Goal: Task Accomplishment & Management: Use online tool/utility

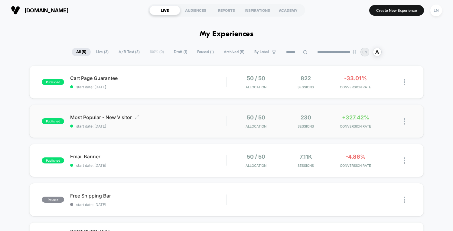
scroll to position [2, 0]
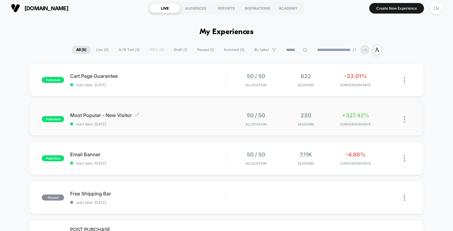
click at [164, 121] on div "Most Popular - New Visitor Click to edit experience details Click to edit exper…" at bounding box center [148, 119] width 156 height 14
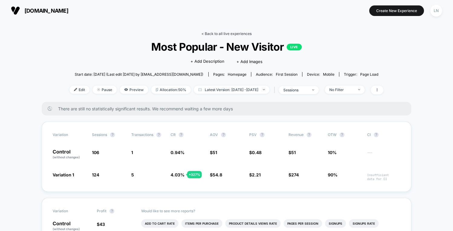
click at [226, 34] on link "< Back to all live experiences" at bounding box center [226, 33] width 50 height 5
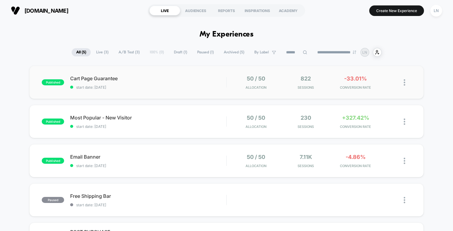
click at [419, 98] on div "published Cart Page Guarantee start date: 12/09/2025 50 / 50 Allocation 822 Ses…" at bounding box center [226, 82] width 394 height 33
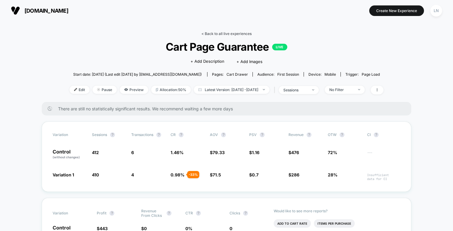
click at [214, 35] on link "< Back to all live experiences" at bounding box center [226, 33] width 50 height 5
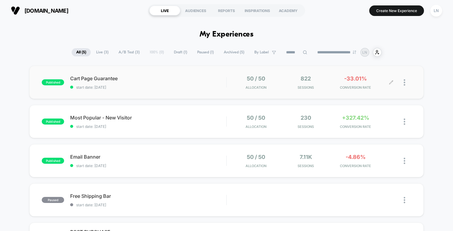
click at [314, 87] on span "Sessions" at bounding box center [305, 87] width 47 height 4
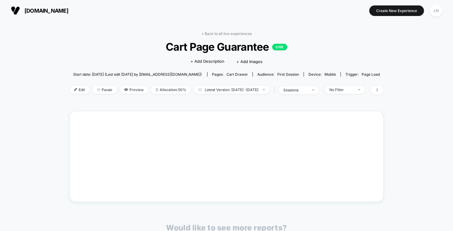
click at [42, 97] on div "< Back to all live experiences Cart Page Guarantee LIVE Click to edit experienc…" at bounding box center [226, 182] width 453 height 322
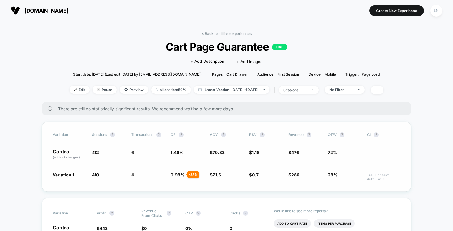
scroll to position [116, 0]
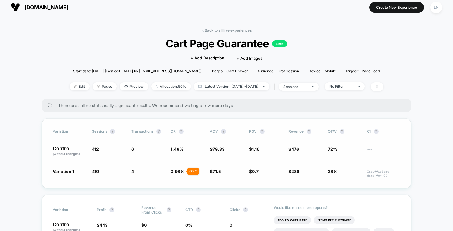
scroll to position [0, 0]
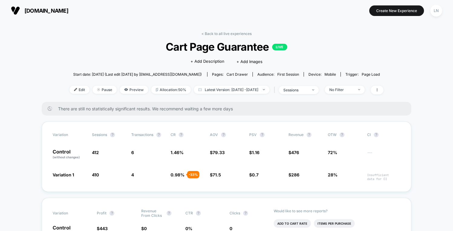
click at [127, 40] on div "< Back to all live experiences Cart Page Guarantee LIVE Click to edit experienc…" at bounding box center [226, 66] width 314 height 71
click at [221, 33] on link "< Back to all live experiences" at bounding box center [226, 33] width 50 height 5
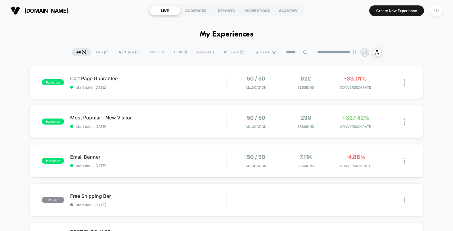
click at [12, 102] on div "published Cart Page Guarantee start date: 12/09/2025 50 / 50 Allocation 822 Ses…" at bounding box center [226, 178] width 453 height 225
click at [160, 120] on span "Most Popular - New Visitor Click to edit experience details" at bounding box center [148, 118] width 156 height 6
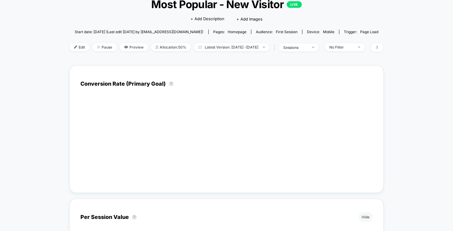
scroll to position [51, 0]
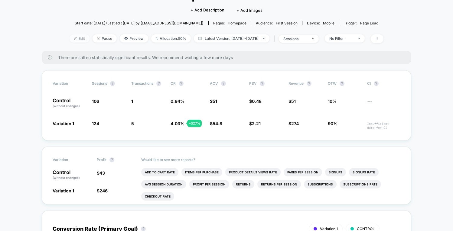
click at [76, 39] on span "Edit" at bounding box center [79, 38] width 20 height 8
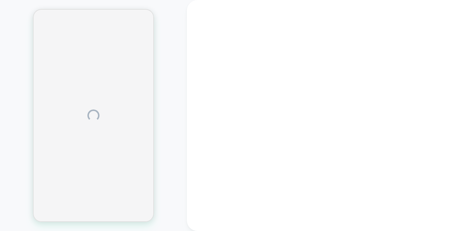
click at [174, 30] on div at bounding box center [93, 115] width 187 height 219
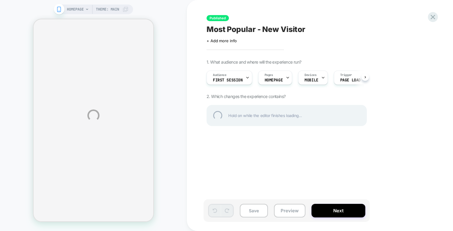
click at [169, 76] on div "HOMEPAGE Theme: MAIN Published Most Popular - New Visitor Click to edit experie…" at bounding box center [226, 115] width 453 height 231
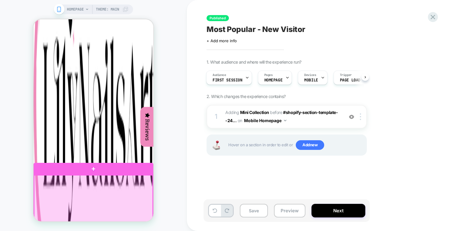
scroll to position [190, 0]
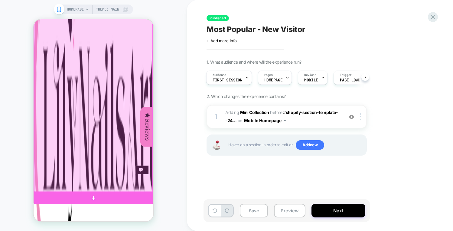
click at [72, 105] on div at bounding box center [93, 98] width 118 height 188
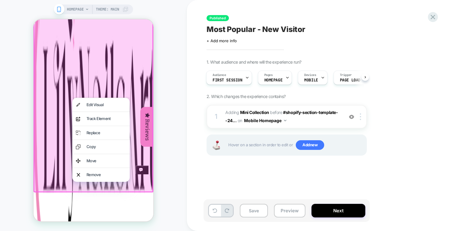
click at [167, 96] on div "HOMEPAGE Theme: MAIN" at bounding box center [93, 115] width 187 height 219
click at [159, 96] on div "HOMEPAGE Theme: MAIN" at bounding box center [93, 115] width 187 height 219
click at [169, 98] on div "HOMEPAGE Theme: MAIN" at bounding box center [93, 115] width 187 height 219
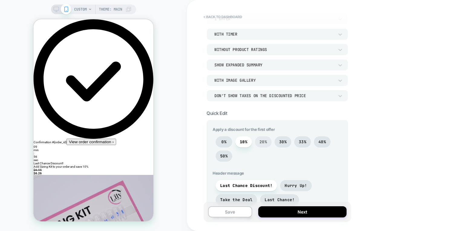
click at [265, 143] on span "20%" at bounding box center [263, 142] width 8 height 5
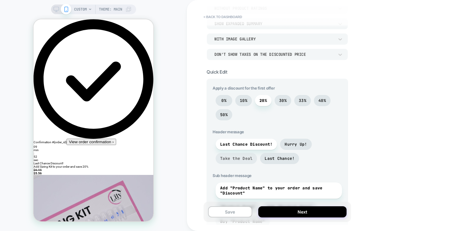
scroll to position [117, 0]
click at [246, 156] on span "Take the Deal" at bounding box center [236, 158] width 32 height 5
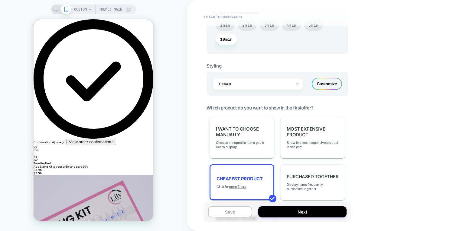
scroll to position [353, 0]
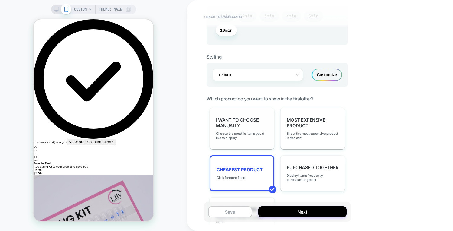
click at [241, 129] on div "I want to choose manually Choose the specific items you'd like to display" at bounding box center [241, 129] width 65 height 42
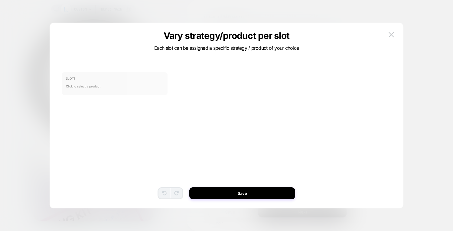
click at [112, 85] on span "Click to select a product" at bounding box center [114, 86] width 97 height 12
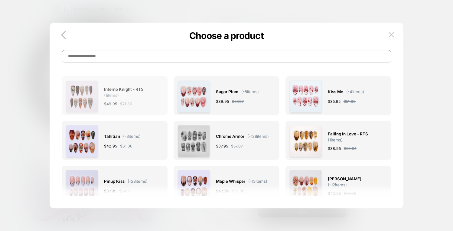
click at [140, 97] on span "Inferno Knight - RTS ( 1 items)" at bounding box center [130, 92] width 53 height 12
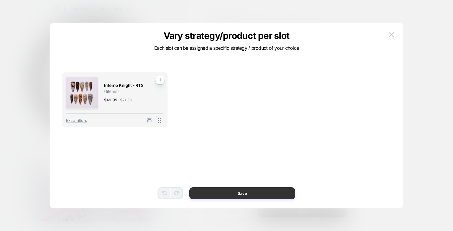
click at [217, 195] on button "Save" at bounding box center [242, 194] width 106 height 12
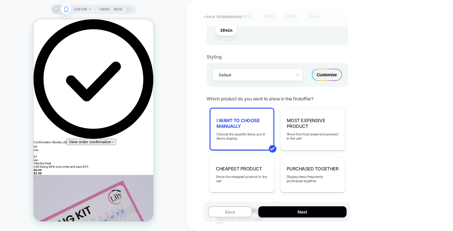
select select "*"
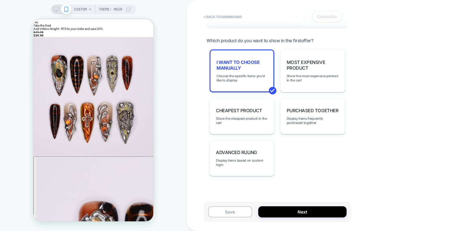
scroll to position [140, 0]
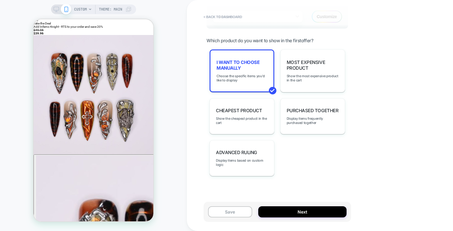
click at [228, 79] on span "Choose the specific items you'd like to display" at bounding box center [241, 78] width 51 height 8
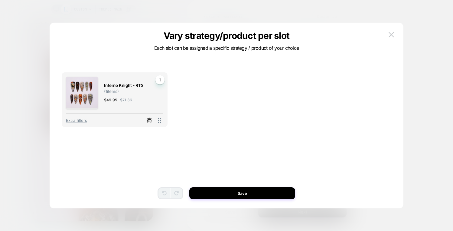
click at [152, 120] on icon at bounding box center [149, 121] width 6 height 6
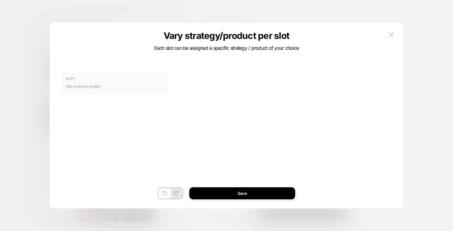
click at [130, 90] on span "Click to select a product" at bounding box center [114, 86] width 97 height 12
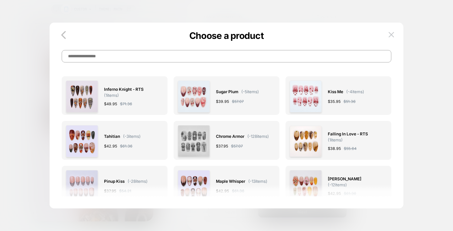
click at [192, 60] on input at bounding box center [226, 56] width 329 height 12
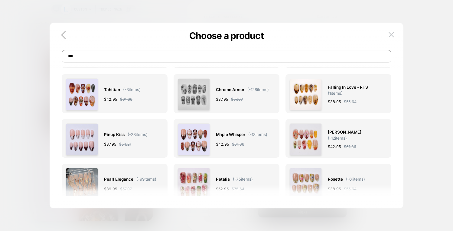
type input "***"
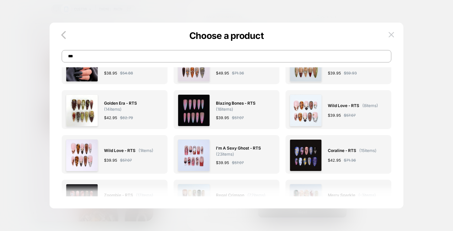
scroll to position [0, 0]
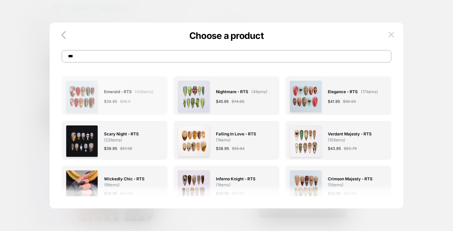
click at [108, 102] on span "$ 39.95" at bounding box center [110, 101] width 13 height 6
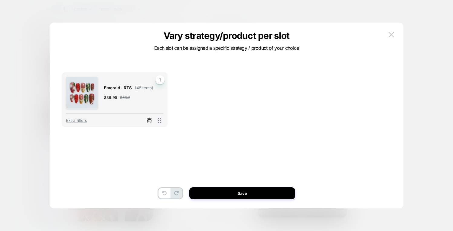
click at [150, 123] on icon at bounding box center [149, 121] width 4 height 3
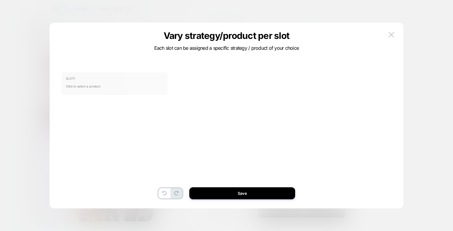
click at [150, 84] on span "Click to select a product" at bounding box center [114, 86] width 97 height 12
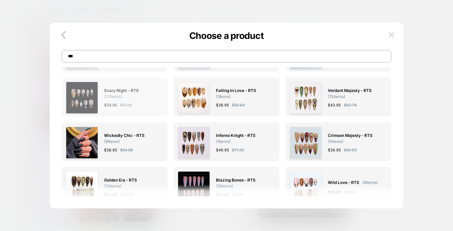
scroll to position [45, 0]
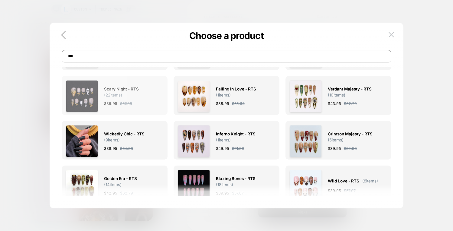
click at [125, 100] on div "Scary Night - RTS ( 22 items) $ 39.95 $ 57.38" at bounding box center [130, 96] width 53 height 32
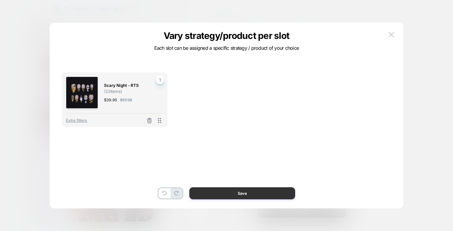
click at [238, 193] on button "Save" at bounding box center [242, 194] width 106 height 12
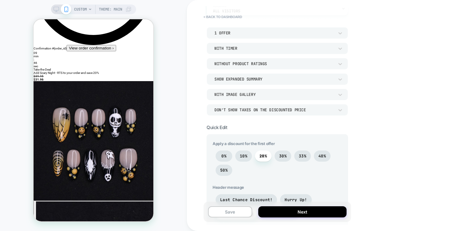
scroll to position [2, 0]
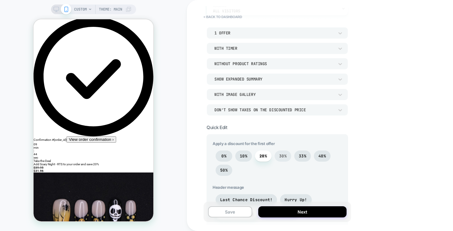
click at [281, 154] on span "30%" at bounding box center [283, 156] width 8 height 5
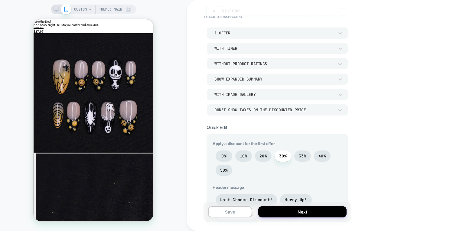
scroll to position [147, 0]
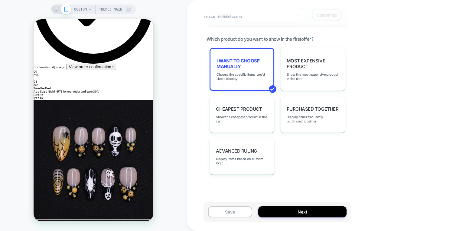
scroll to position [101, 0]
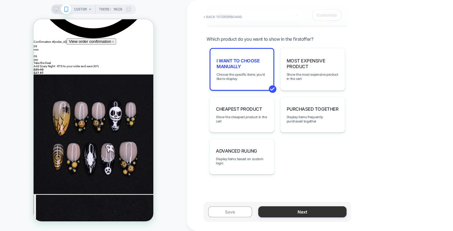
click at [293, 216] on button "Next" at bounding box center [302, 212] width 88 height 11
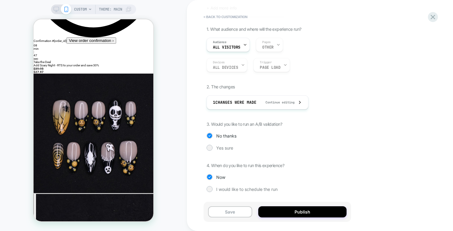
scroll to position [50, 0]
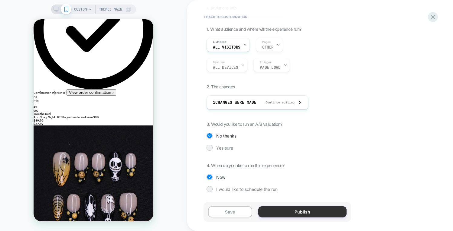
click at [294, 207] on button "Publish" at bounding box center [302, 212] width 88 height 11
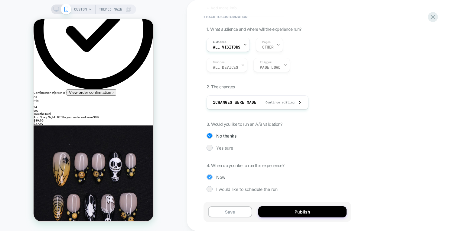
scroll to position [0, 0]
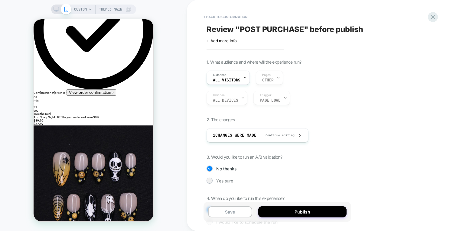
click at [239, 43] on div "Review " POST PURCHASE " before publish Click to edit experience details + Add …" at bounding box center [316, 115] width 227 height 219
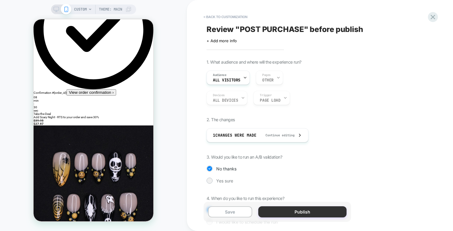
click at [303, 210] on button "Publish" at bounding box center [302, 212] width 88 height 11
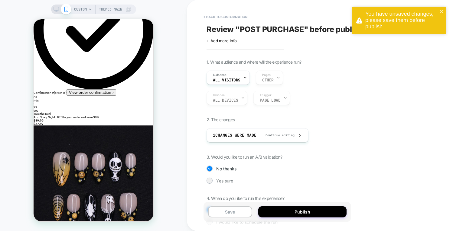
click at [337, 110] on div "1. What audience and where will the experience run? Audience All Visitors Pages…" at bounding box center [316, 147] width 221 height 175
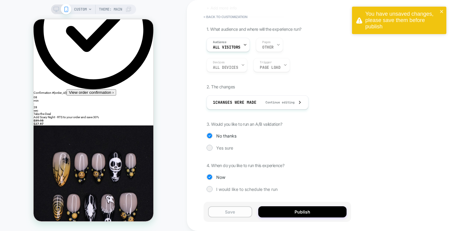
click at [235, 208] on button "Save" at bounding box center [230, 212] width 44 height 11
click at [377, 104] on div "1. What audience and where will the experience run? Audience All Visitors Pages…" at bounding box center [316, 114] width 221 height 175
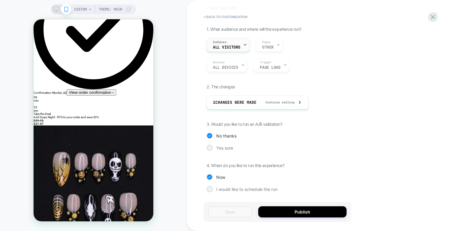
click at [233, 42] on div "Audience All Visitors" at bounding box center [227, 45] width 40 height 14
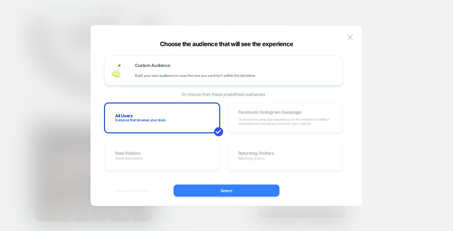
click at [218, 191] on button "Select" at bounding box center [226, 191] width 106 height 12
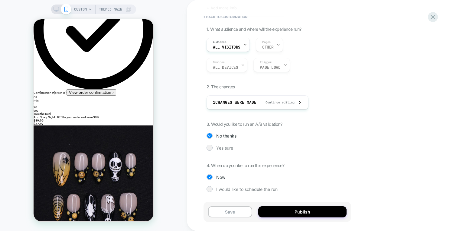
click at [269, 44] on div "Audience All Visitors Pages OTHER" at bounding box center [286, 45] width 160 height 14
click at [225, 213] on button "Save" at bounding box center [230, 212] width 44 height 11
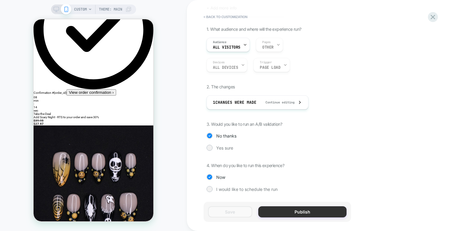
click at [285, 213] on button "Publish" at bounding box center [302, 212] width 88 height 11
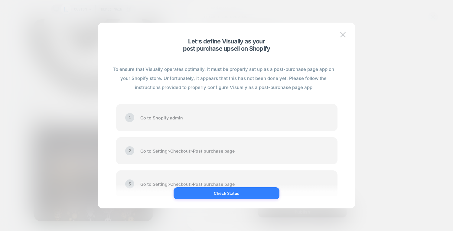
click at [217, 193] on button "Check Status" at bounding box center [226, 194] width 106 height 12
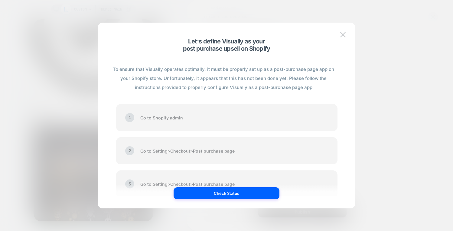
scroll to position [19, 0]
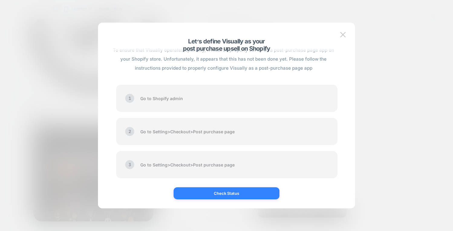
click at [226, 195] on button "Check Status" at bounding box center [226, 194] width 106 height 12
click at [228, 193] on button "Check Status" at bounding box center [226, 194] width 106 height 12
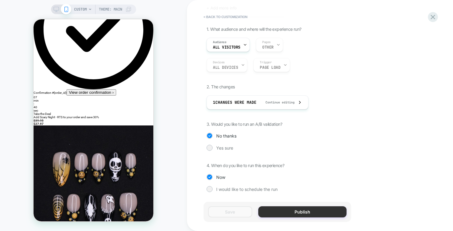
click at [294, 214] on button "Publish" at bounding box center [302, 212] width 88 height 11
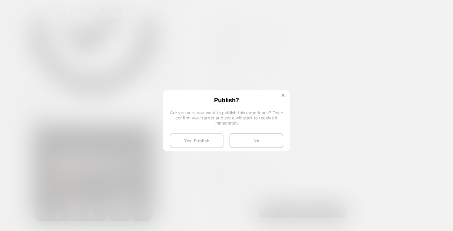
click at [205, 144] on button "Yes, Publish" at bounding box center [196, 140] width 54 height 15
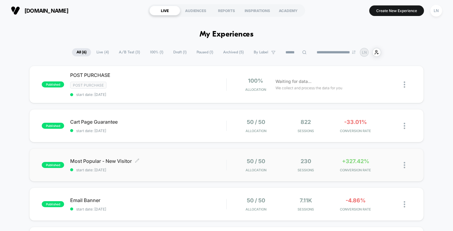
scroll to position [23, 0]
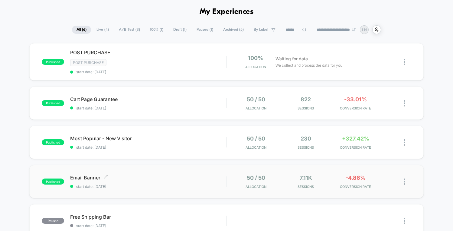
click at [189, 179] on span "Email Banner Click to edit experience details" at bounding box center [148, 178] width 156 height 6
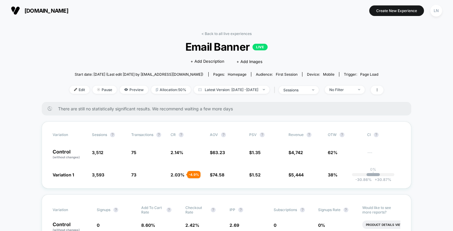
scroll to position [18, 0]
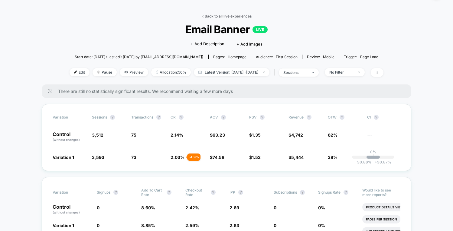
click at [214, 14] on link "< Back to all live experiences" at bounding box center [226, 16] width 50 height 5
